Goal: Information Seeking & Learning: Compare options

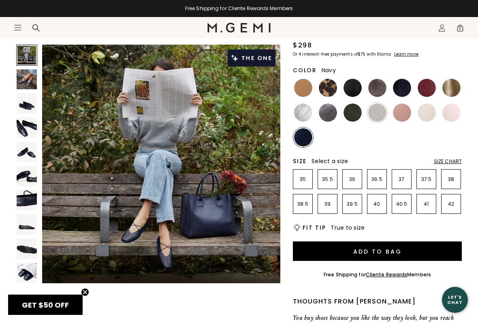
scroll to position [80, 0]
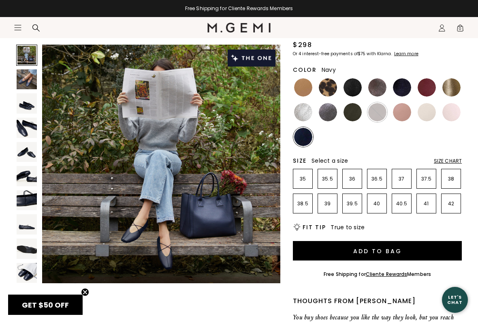
click at [454, 163] on div "Size Chart" at bounding box center [448, 161] width 28 height 6
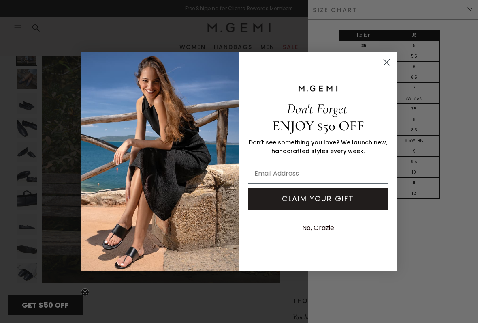
click at [389, 66] on circle "Close dialog" at bounding box center [386, 62] width 13 height 13
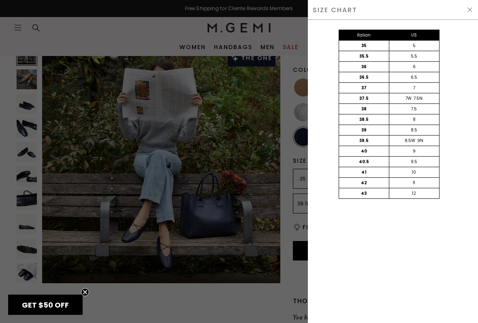
click at [468, 13] on span at bounding box center [470, 9] width 6 height 6
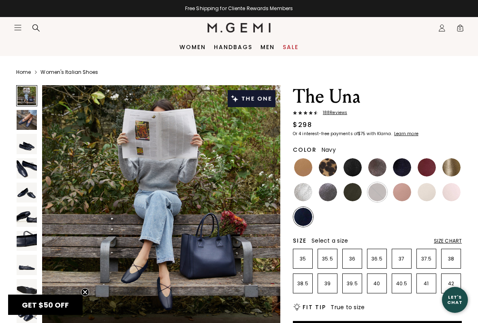
scroll to position [80, 0]
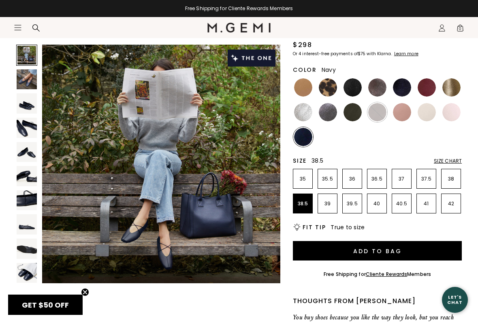
click at [308, 203] on p "38.5" at bounding box center [302, 203] width 19 height 6
click at [304, 89] on img at bounding box center [303, 87] width 18 height 18
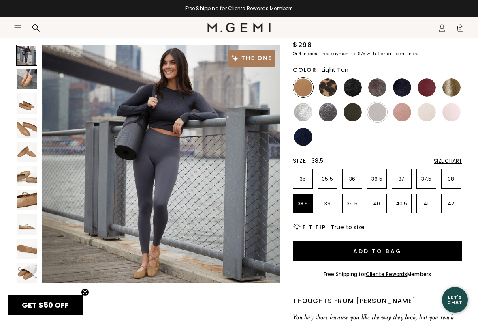
click at [405, 87] on img at bounding box center [402, 87] width 18 height 18
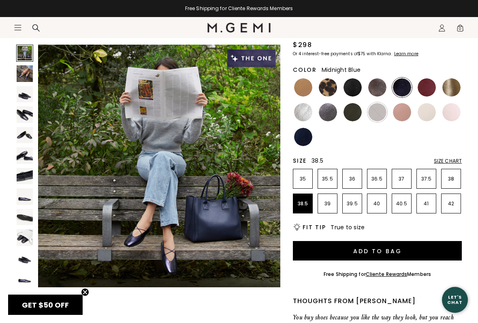
click at [355, 116] on img at bounding box center [353, 112] width 18 height 18
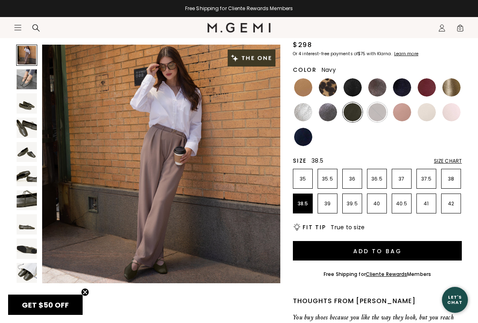
click at [308, 141] on img at bounding box center [303, 137] width 18 height 18
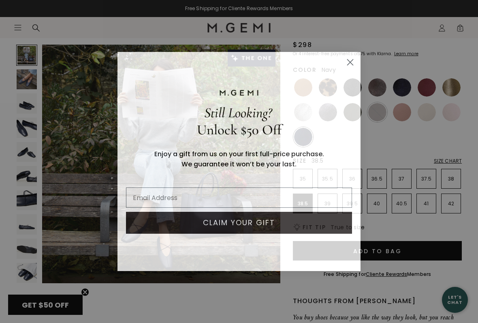
click at [351, 66] on circle "Close dialog" at bounding box center [350, 62] width 13 height 13
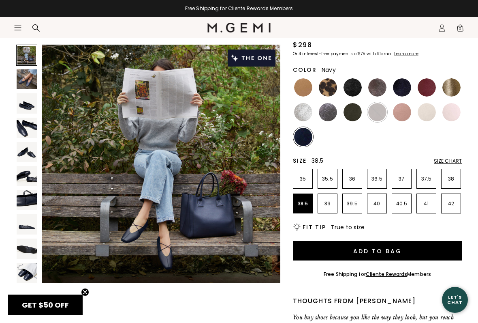
click at [450, 85] on img at bounding box center [452, 87] width 18 height 18
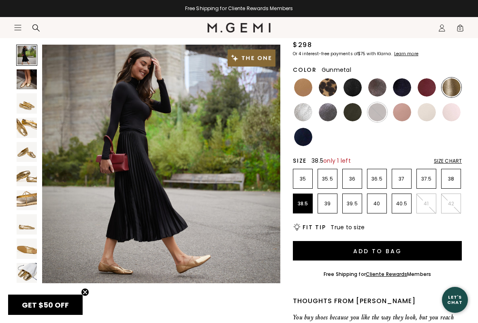
click at [332, 114] on img at bounding box center [328, 112] width 18 height 18
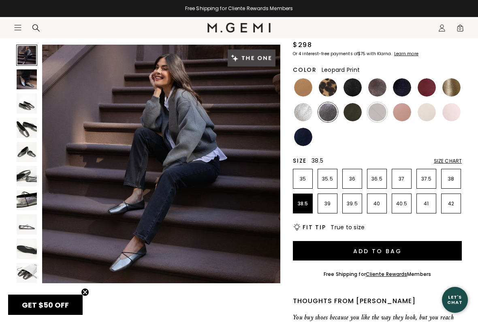
click at [328, 94] on img at bounding box center [328, 87] width 18 height 18
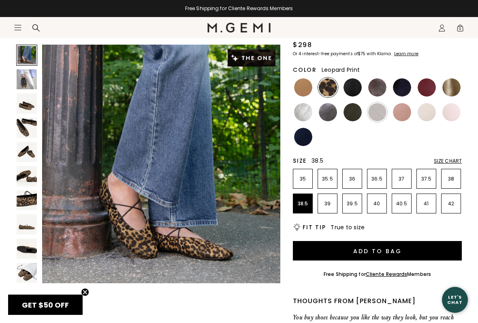
click at [14, 27] on icon "Icons/20x20/hamburger@2x" at bounding box center [18, 28] width 8 height 8
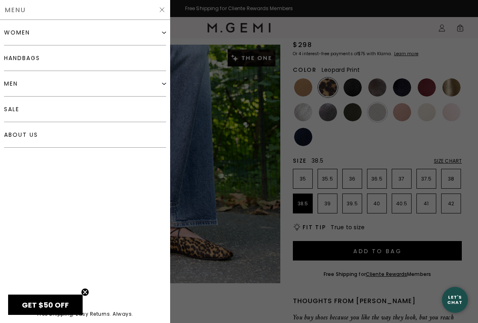
click at [22, 33] on div "women" at bounding box center [17, 32] width 26 height 6
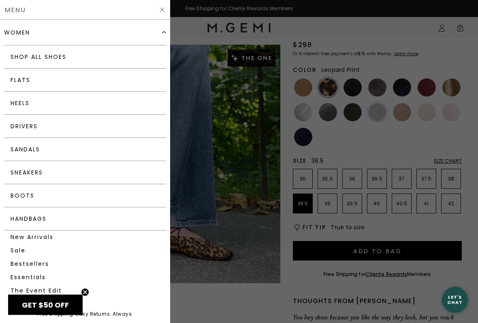
click at [39, 176] on link "Sneakers" at bounding box center [85, 172] width 162 height 23
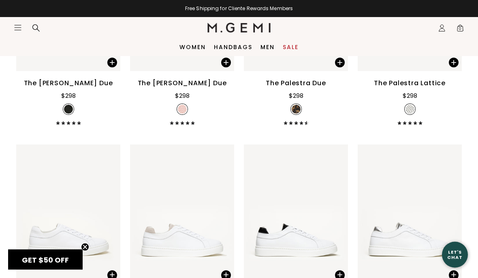
scroll to position [636, 0]
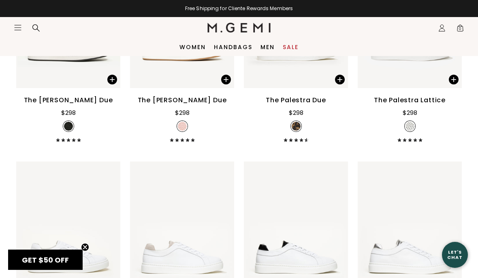
click at [242, 47] on link "Handbags" at bounding box center [233, 47] width 39 height 6
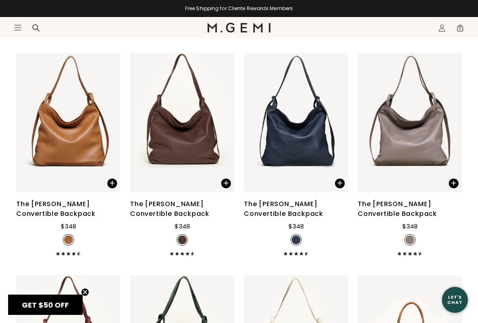
scroll to position [1424, 0]
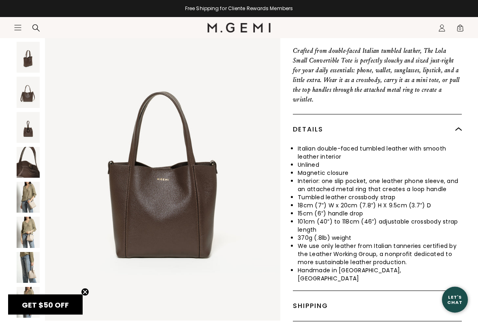
scroll to position [234, 0]
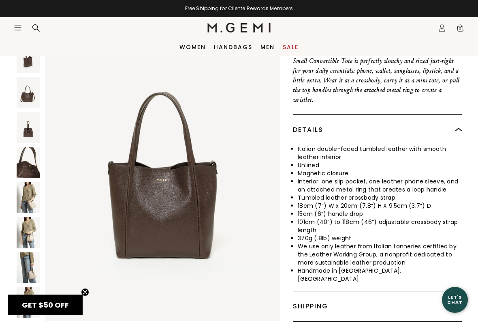
click at [39, 182] on img at bounding box center [28, 197] width 23 height 31
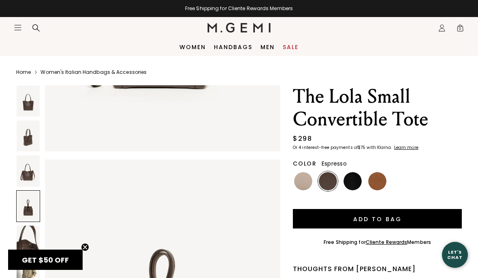
scroll to position [891, 0]
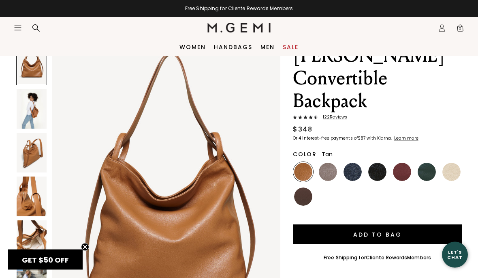
scroll to position [64, 0]
click at [42, 115] on img at bounding box center [32, 109] width 30 height 40
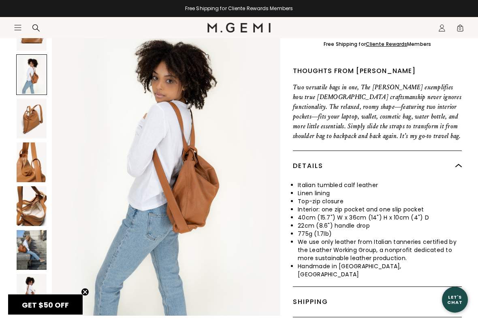
scroll to position [276, 0]
click at [40, 230] on img at bounding box center [32, 250] width 30 height 40
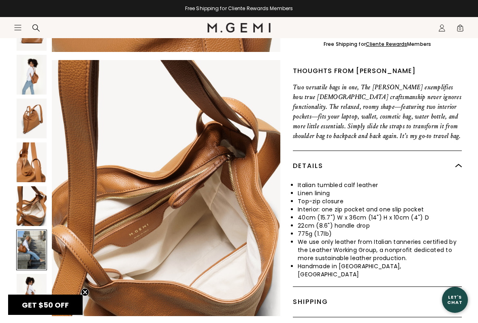
scroll to position [1566, 0]
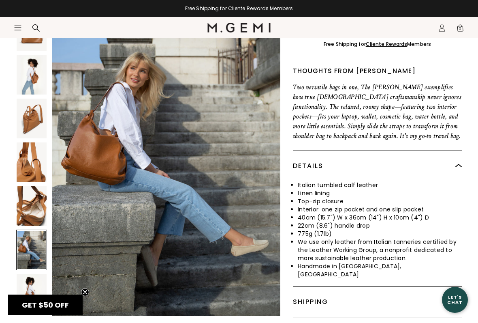
click at [38, 186] on img at bounding box center [32, 206] width 30 height 40
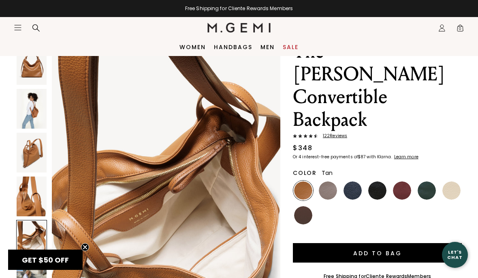
scroll to position [28, 0]
